Goal: Ask a question: Seek information or help from site administrators or community

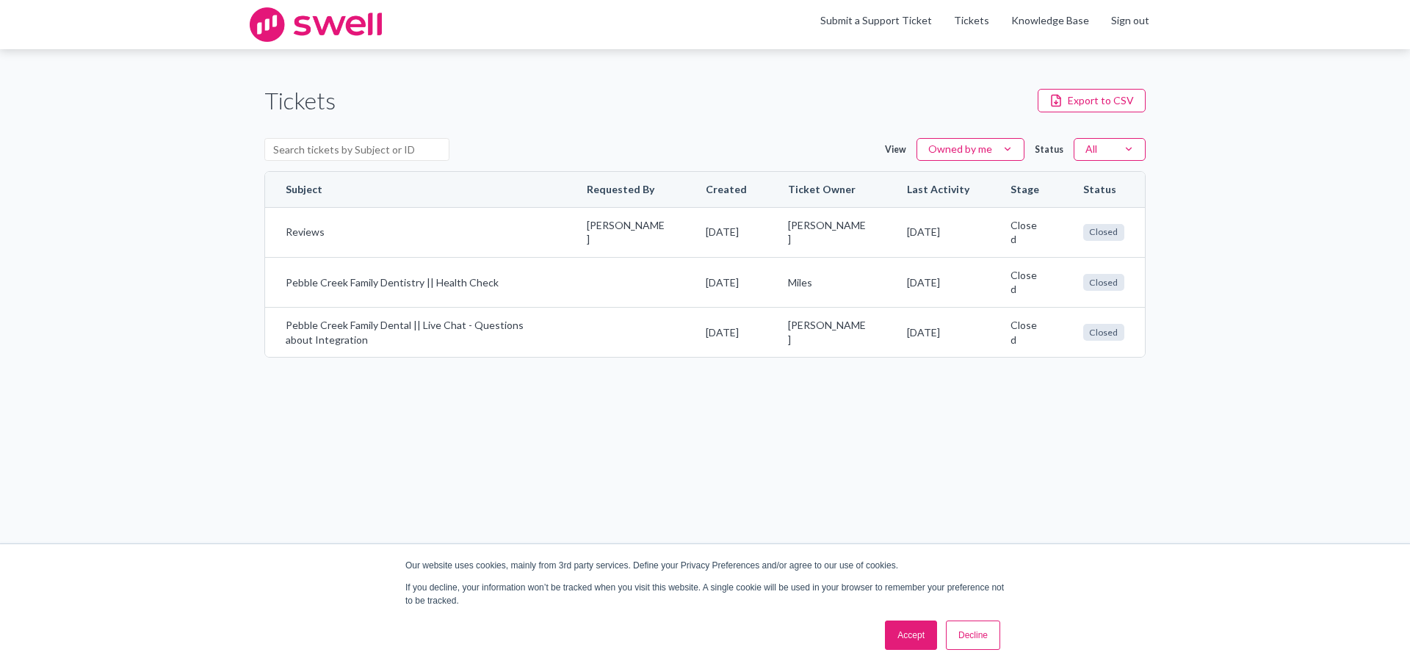
click at [909, 632] on link "Accept" at bounding box center [911, 635] width 52 height 29
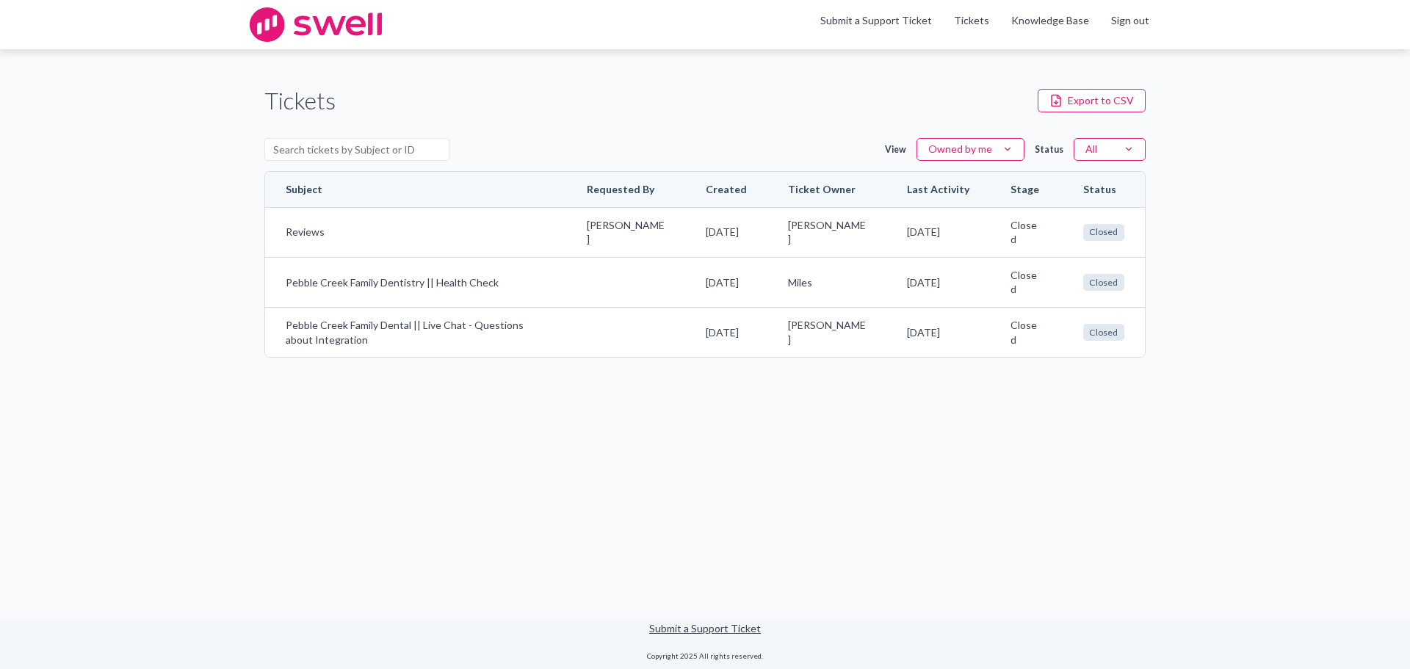
click at [1323, 77] on div "Tickets Export to CSV View Owned by me Status All Subject Requested By Created …" at bounding box center [705, 220] width 1410 height 343
click at [927, 18] on link "Submit a Support Ticket" at bounding box center [877, 20] width 112 height 12
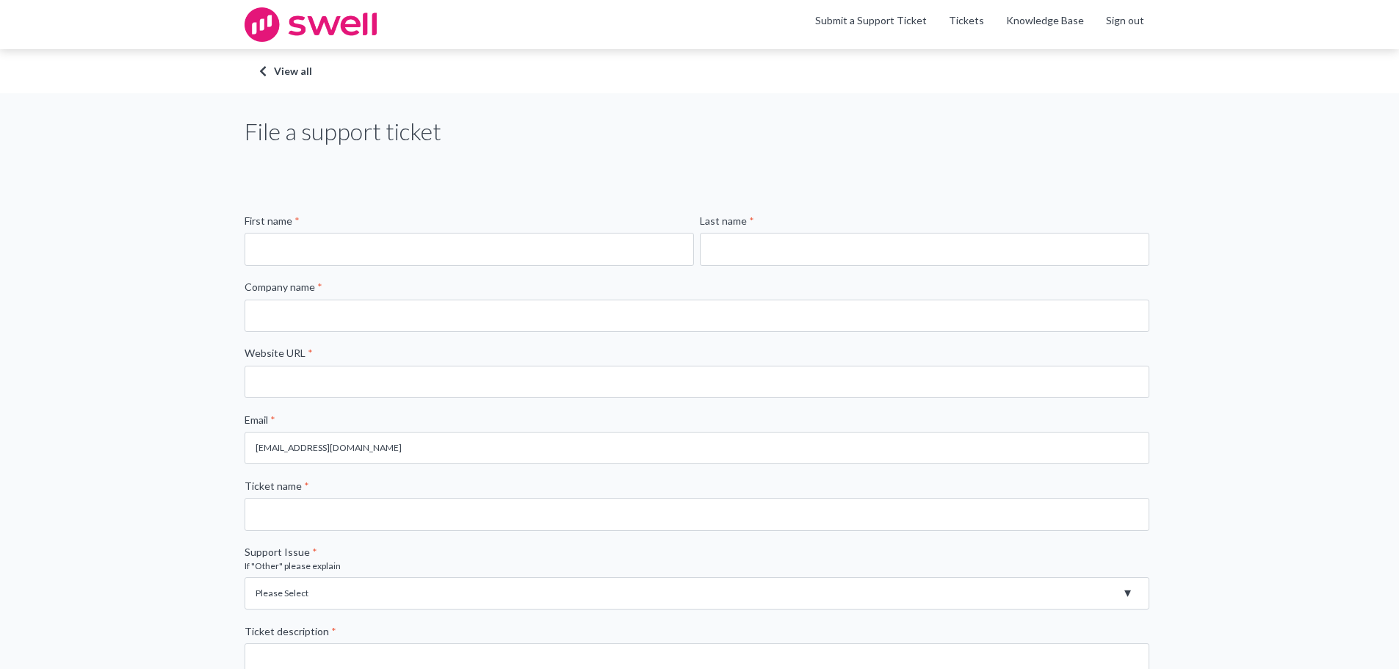
click at [295, 29] on img at bounding box center [311, 24] width 132 height 35
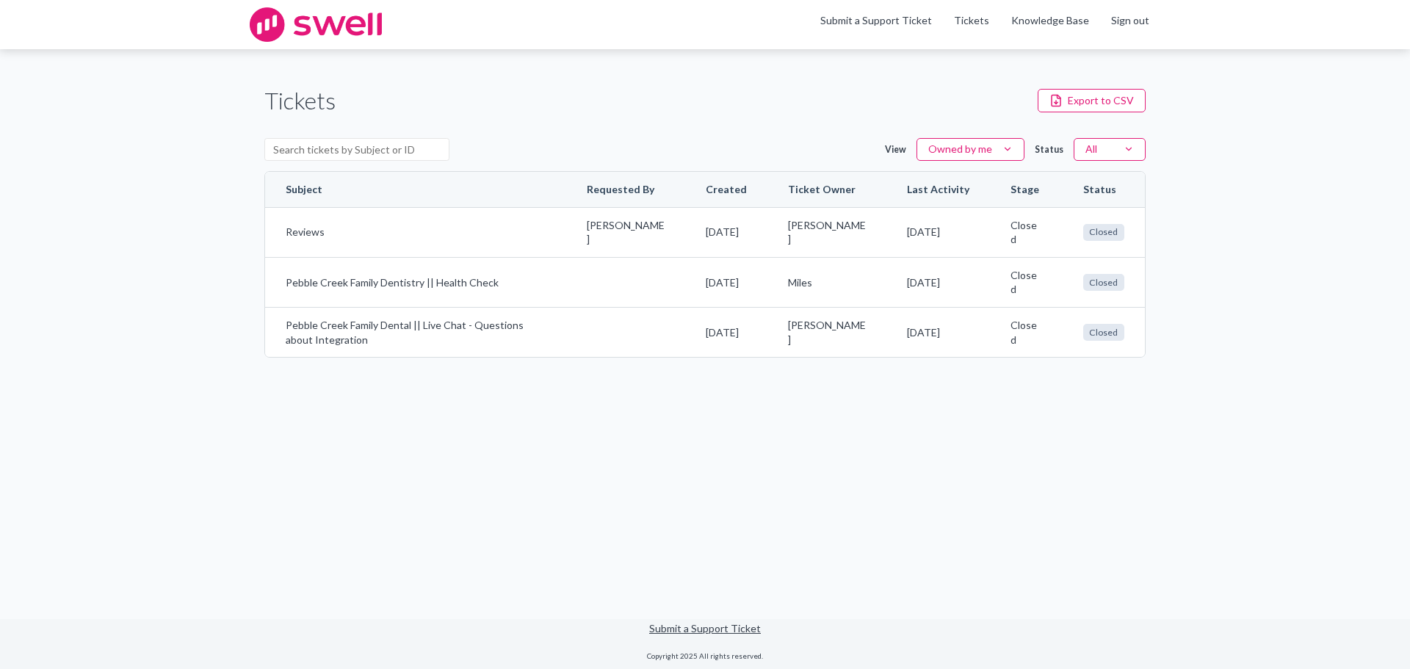
click at [899, 523] on main "Tickets Export to CSV View Owned by me Status All Subject Requested By Created …" at bounding box center [705, 333] width 1410 height 569
